Goal: Navigation & Orientation: Find specific page/section

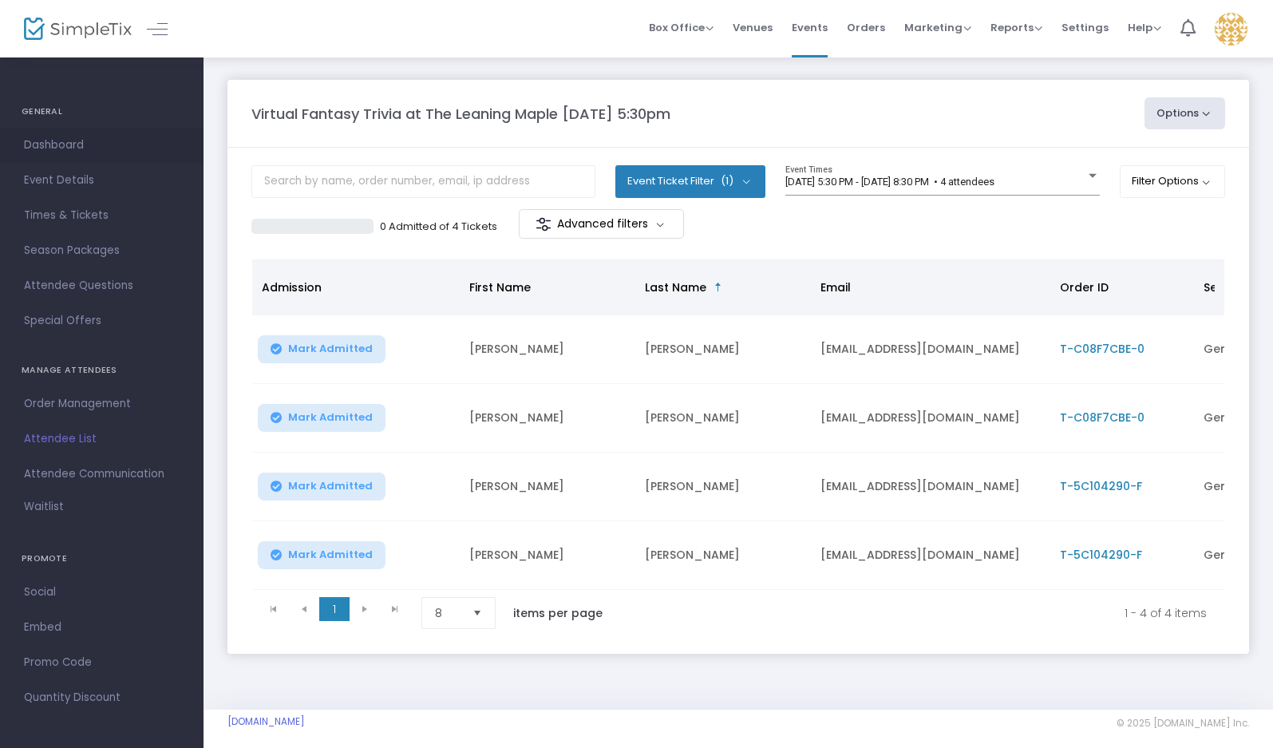
click at [66, 143] on span "Dashboard" at bounding box center [102, 145] width 156 height 21
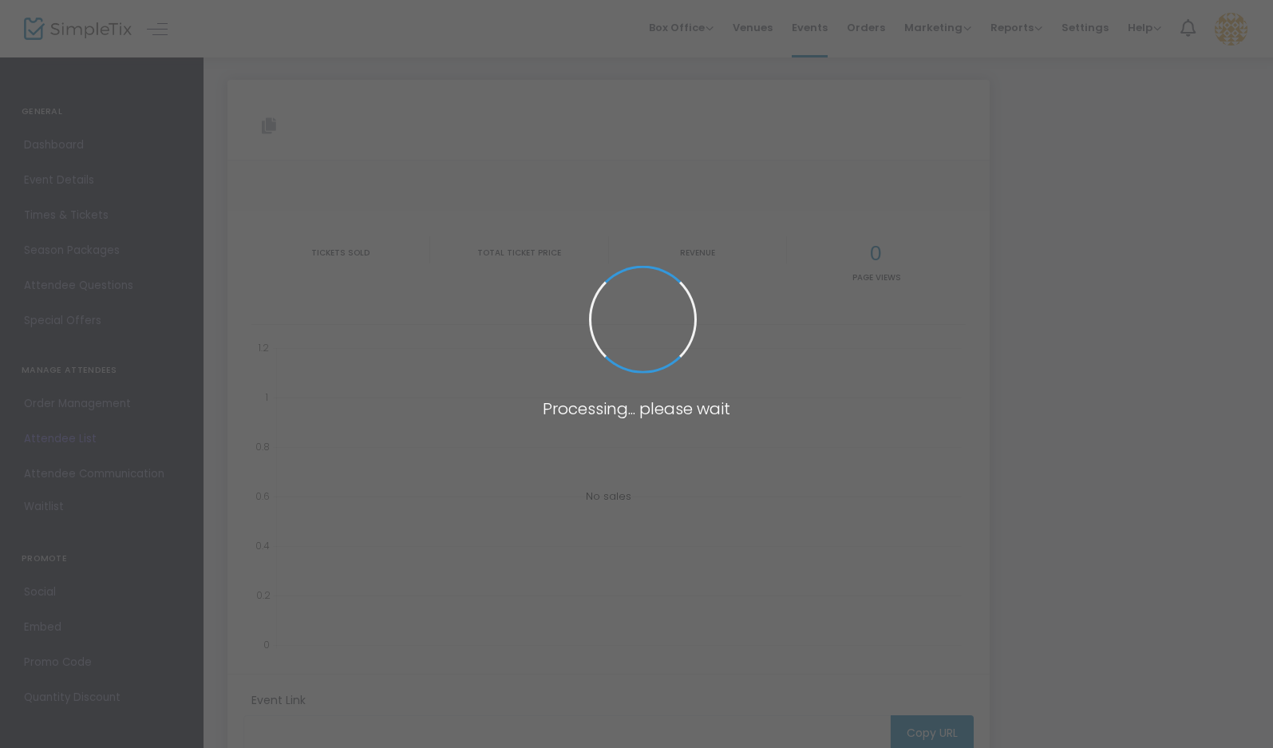
type input "[URL][DOMAIN_NAME]"
